Goal: Feedback & Contribution: Contribute content

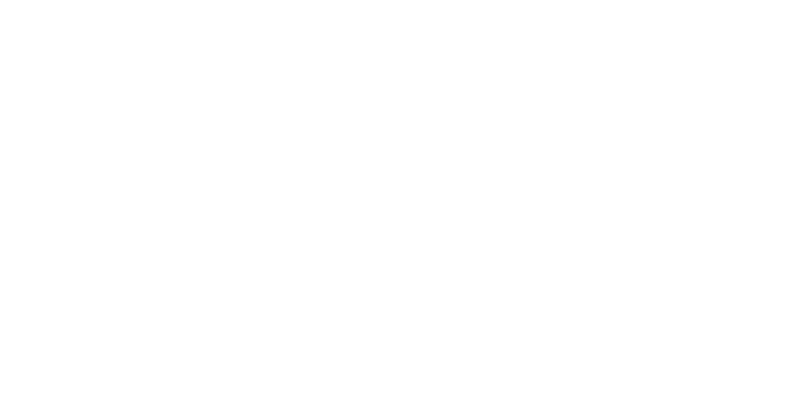
select select "**"
select select "****"
select select "**"
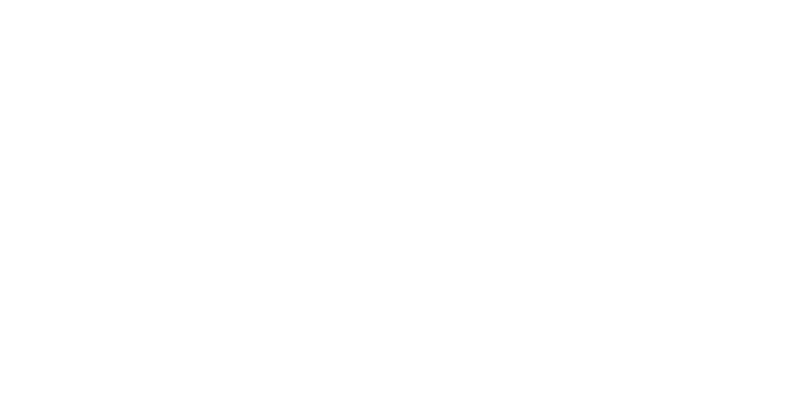
select select "****"
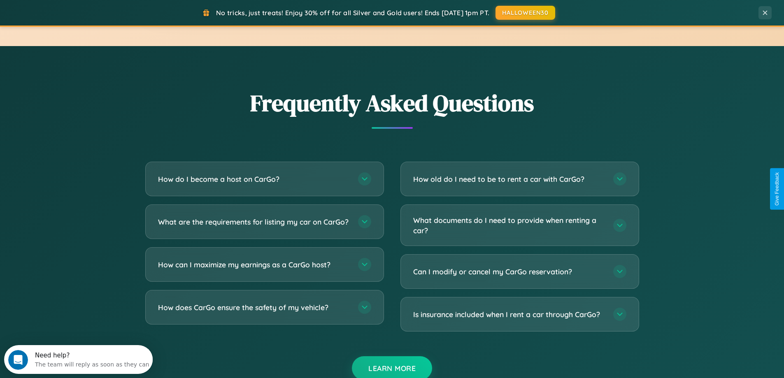
scroll to position [1583, 0]
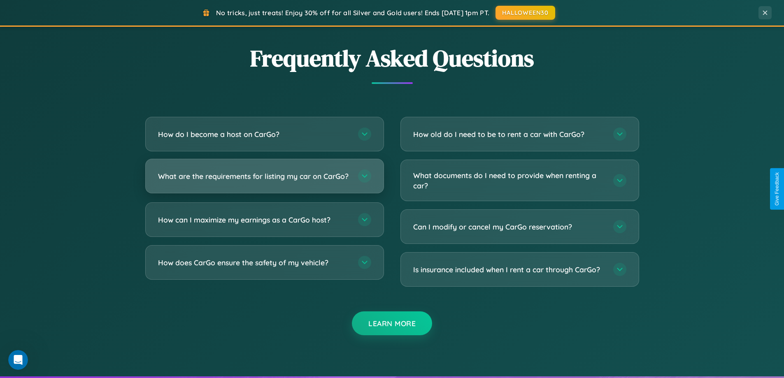
click at [264, 180] on h3 "What are the requirements for listing my car on CarGo?" at bounding box center [254, 176] width 192 height 10
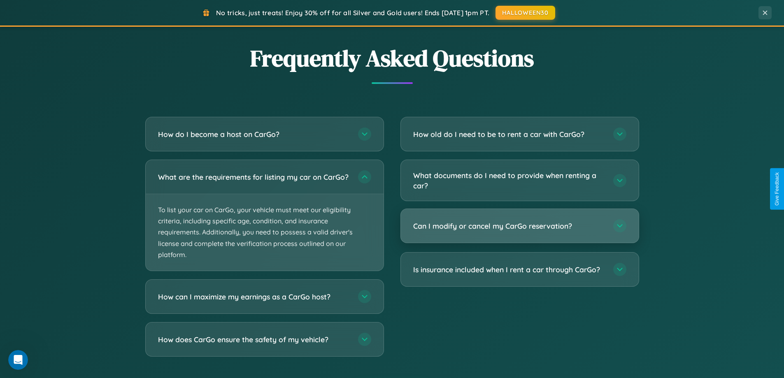
click at [519, 226] on h3 "Can I modify or cancel my CarGo reservation?" at bounding box center [509, 226] width 192 height 10
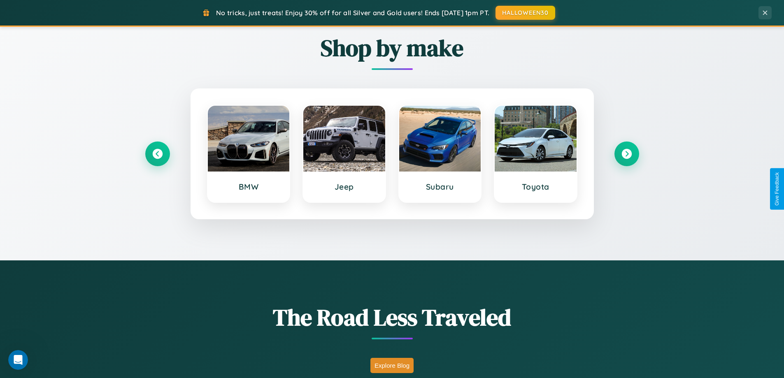
scroll to position [355, 0]
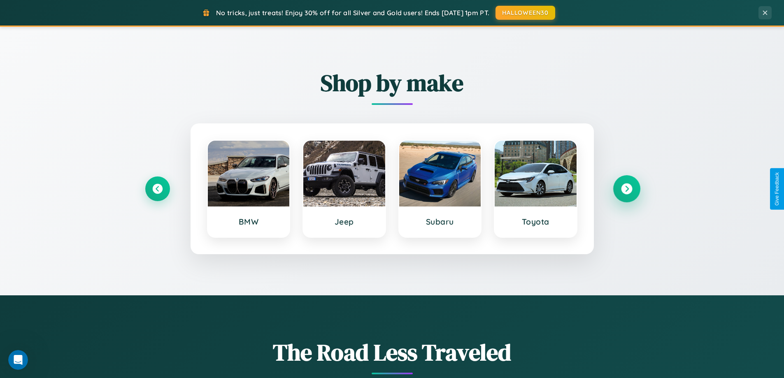
click at [626, 189] on icon at bounding box center [626, 188] width 11 height 11
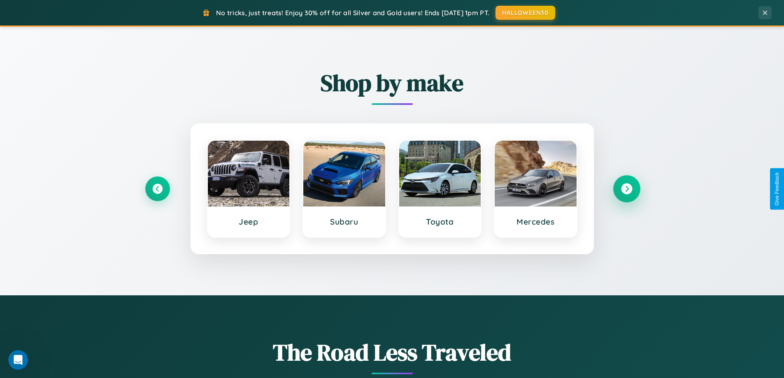
click at [626, 189] on icon at bounding box center [626, 188] width 11 height 11
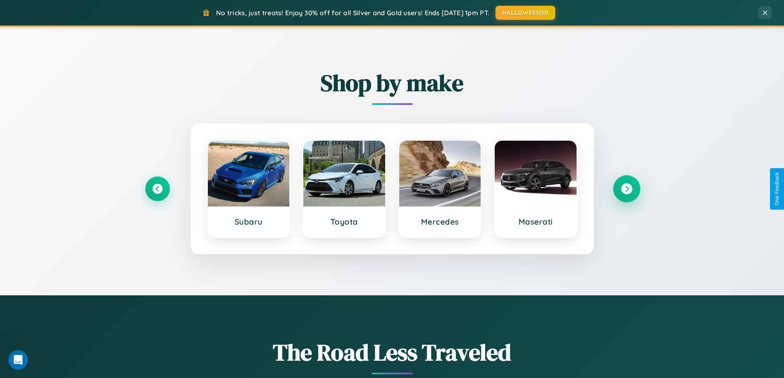
click at [626, 189] on icon at bounding box center [626, 188] width 11 height 11
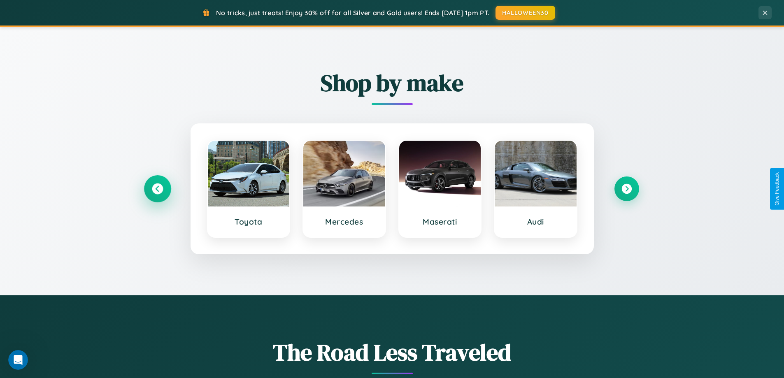
click at [157, 189] on icon at bounding box center [157, 188] width 11 height 11
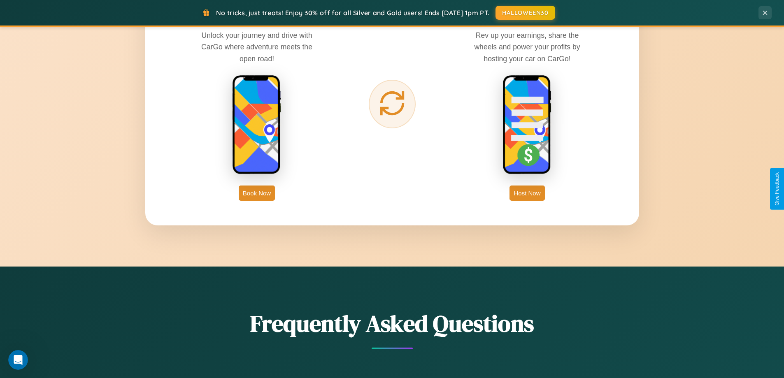
scroll to position [1322, 0]
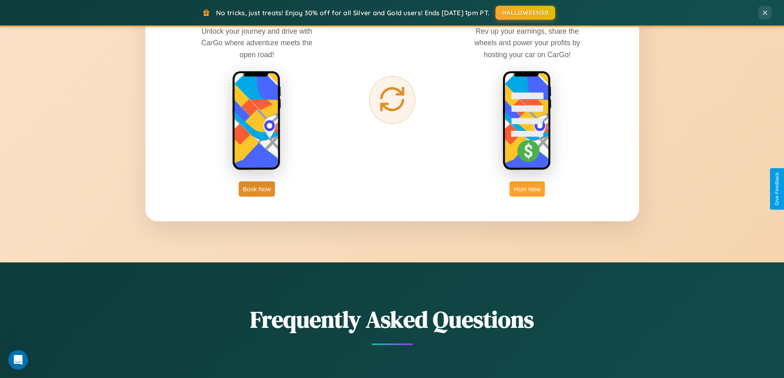
click at [527, 189] on button "Host Now" at bounding box center [526, 188] width 35 height 15
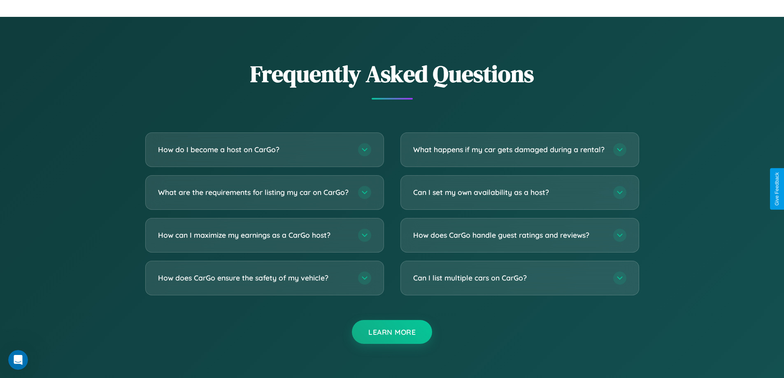
scroll to position [1112, 0]
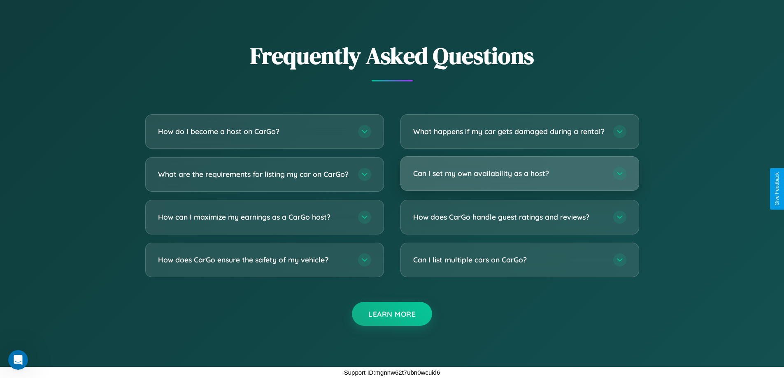
click at [519, 173] on h3 "Can I set my own availability as a host?" at bounding box center [509, 173] width 192 height 10
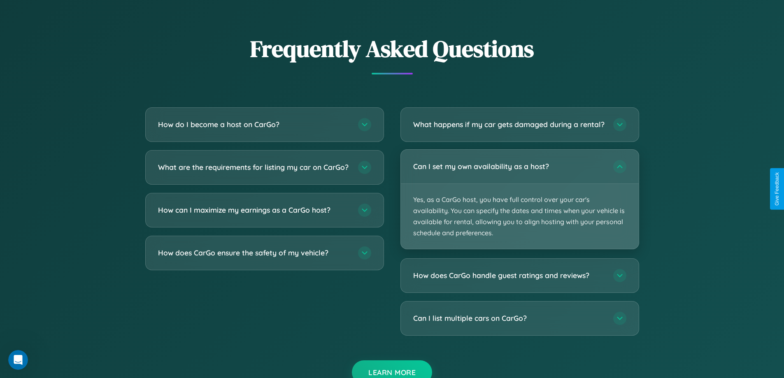
click at [519, 206] on p "Yes, as a CarGo host, you have full control over your car's availability. You c…" at bounding box center [520, 216] width 238 height 65
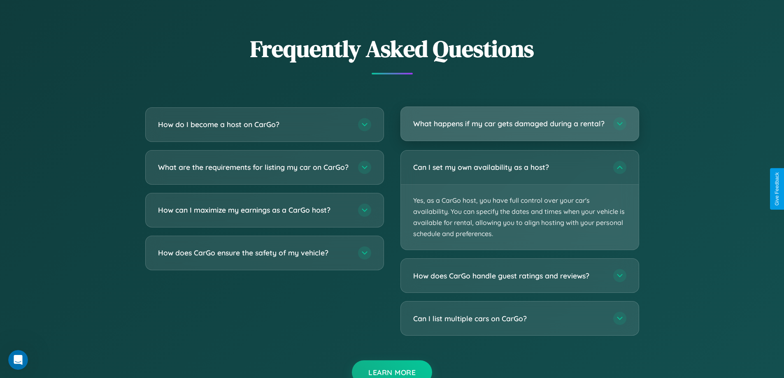
click at [519, 127] on h3 "What happens if my car gets damaged during a rental?" at bounding box center [509, 123] width 192 height 10
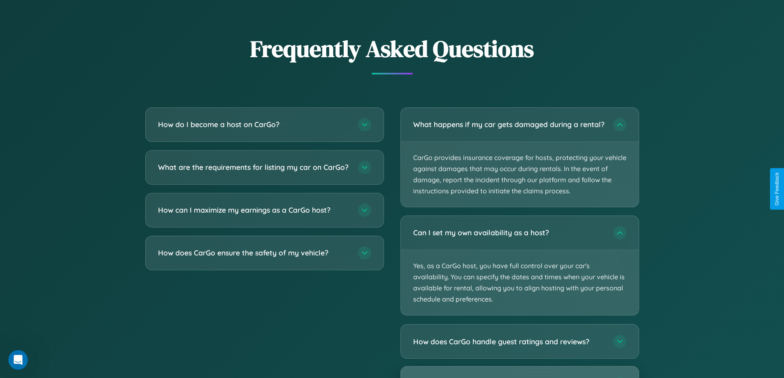
click at [519, 376] on div "Can I list multiple cars on CarGo?" at bounding box center [520, 384] width 238 height 34
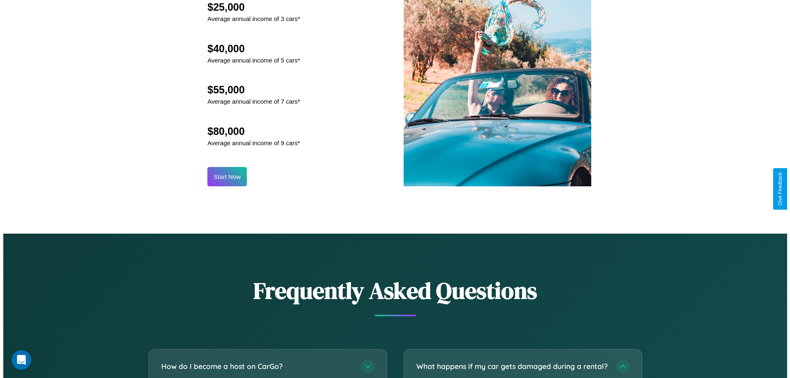
scroll to position [858, 0]
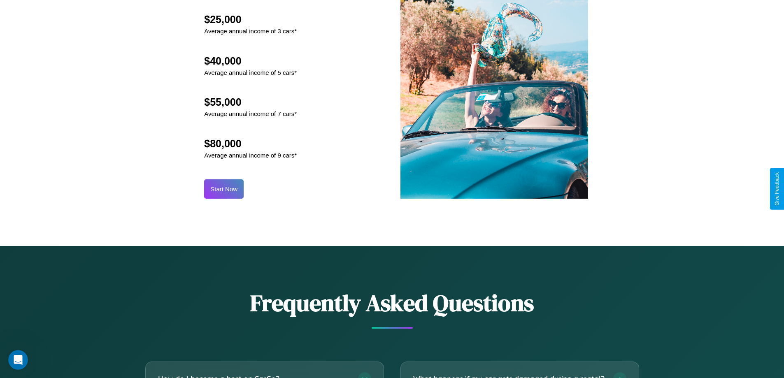
click at [224, 189] on button "Start Now" at bounding box center [223, 188] width 39 height 19
